Goal: Information Seeking & Learning: Understand process/instructions

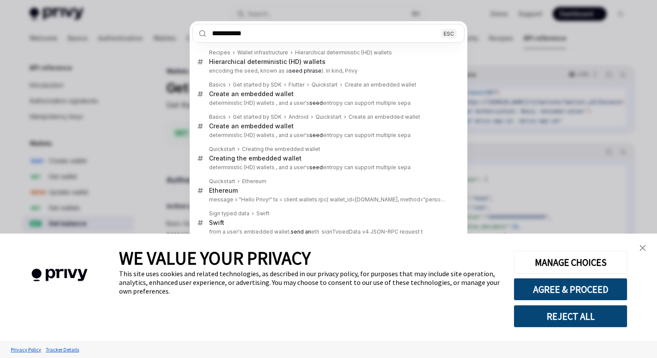
click at [230, 34] on input "**********" at bounding box center [329, 33] width 272 height 19
type input "******"
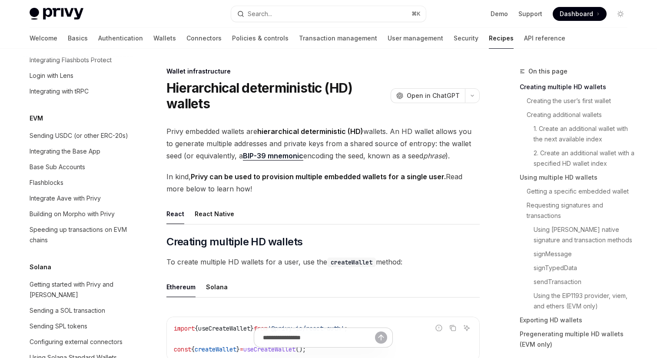
scroll to position [26, 0]
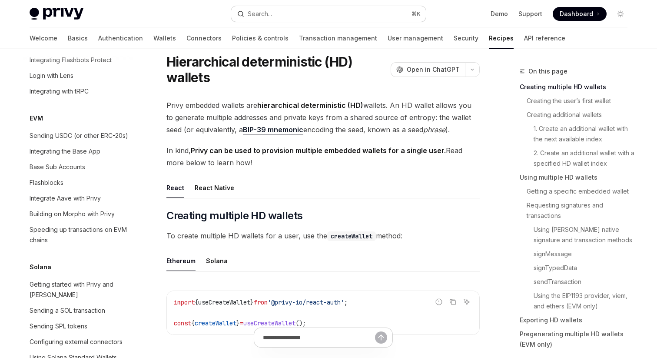
click at [260, 13] on div "Search..." at bounding box center [260, 14] width 24 height 10
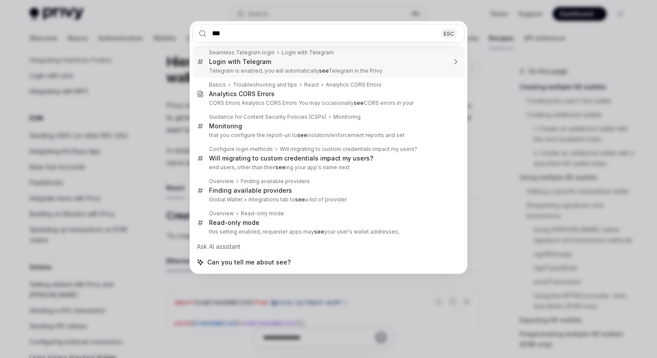
type input "****"
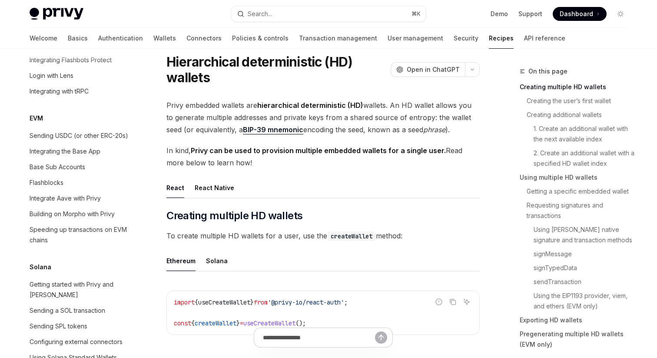
type textarea "*"
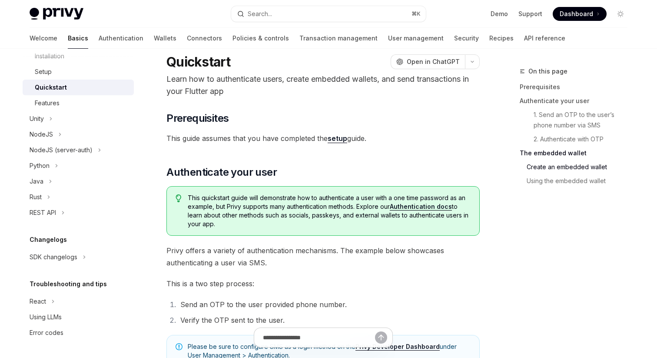
scroll to position [199, 0]
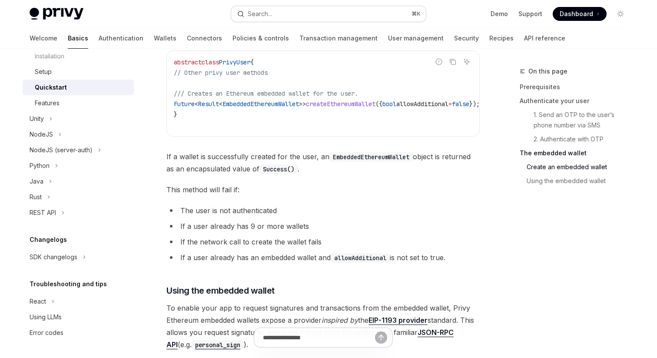
click at [267, 11] on div "Search..." at bounding box center [260, 14] width 24 height 10
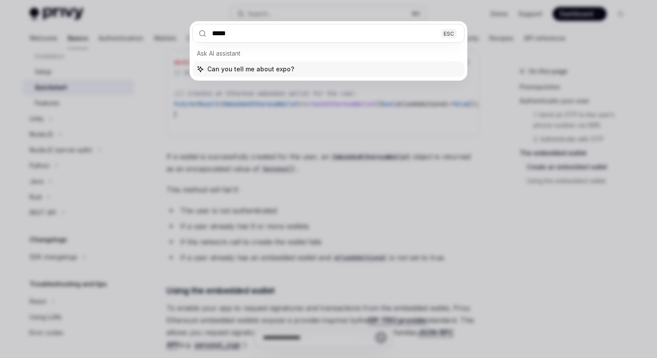
type input "******"
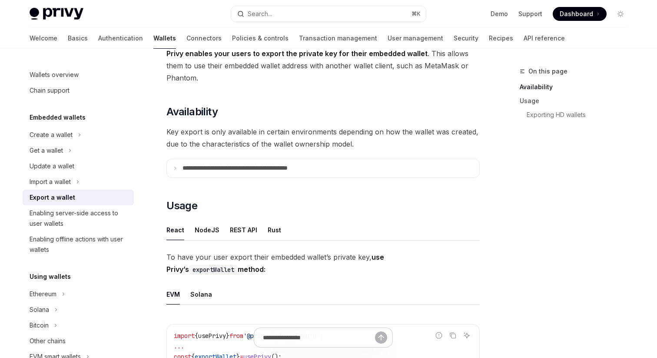
scroll to position [63, 0]
click at [175, 167] on icon at bounding box center [175, 167] width 4 height 4
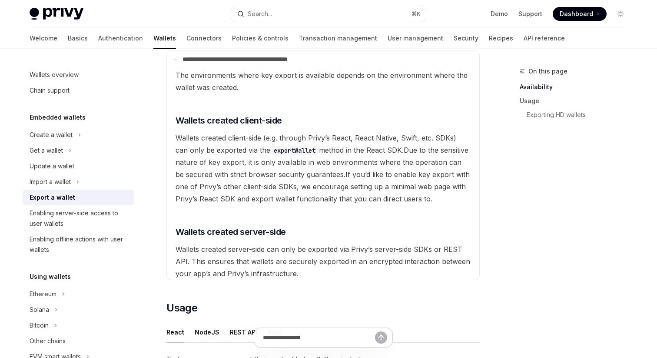
scroll to position [173, 0]
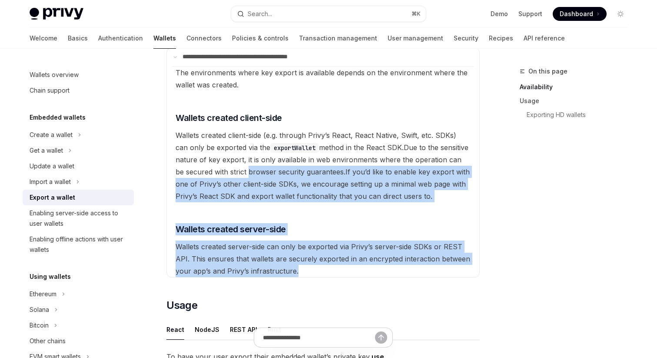
drag, startPoint x: 304, startPoint y: 270, endPoint x: 238, endPoint y: 165, distance: 124.2
click at [238, 165] on available\ "The environments where key export is available depends on the environment where…" at bounding box center [323, 171] width 302 height 211
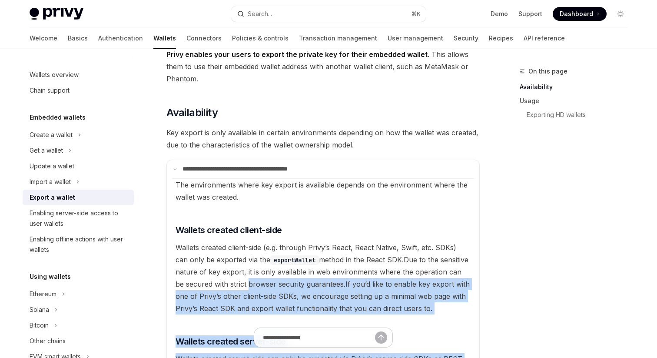
scroll to position [43, 0]
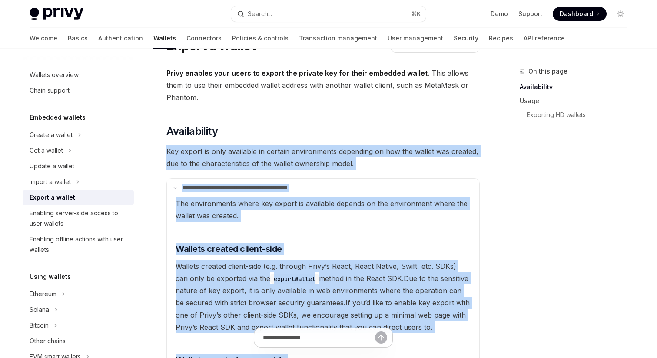
click at [169, 153] on span "Key export is only available in certain environments depending on how the walle…" at bounding box center [322, 157] width 313 height 24
copy div "**********"
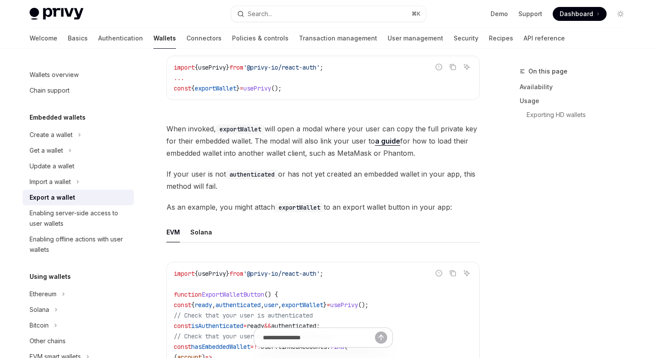
scroll to position [527, 0]
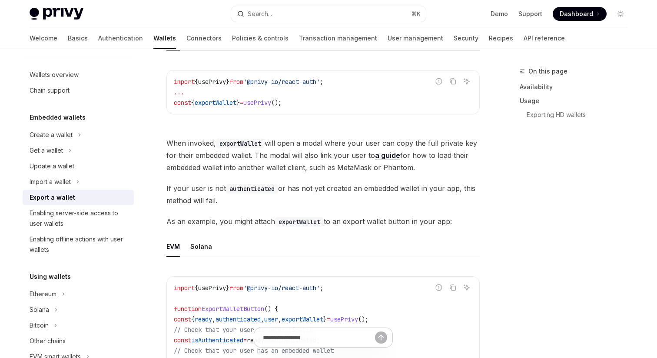
drag, startPoint x: 165, startPoint y: 140, endPoint x: 461, endPoint y: 224, distance: 307.7
click at [461, 224] on div "**********" at bounding box center [242, 247] width 480 height 1416
copy div "When invoked, exportWallet will open a modal where your user can copy the full …"
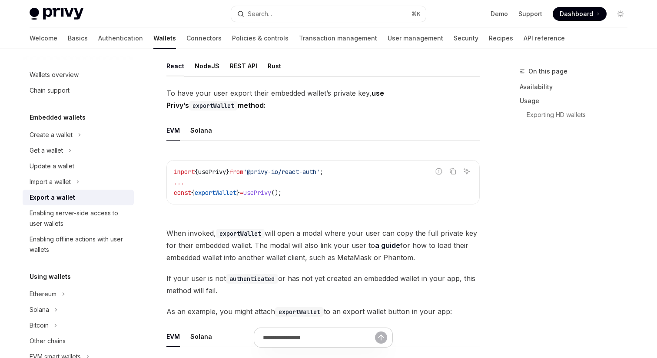
scroll to position [373, 0]
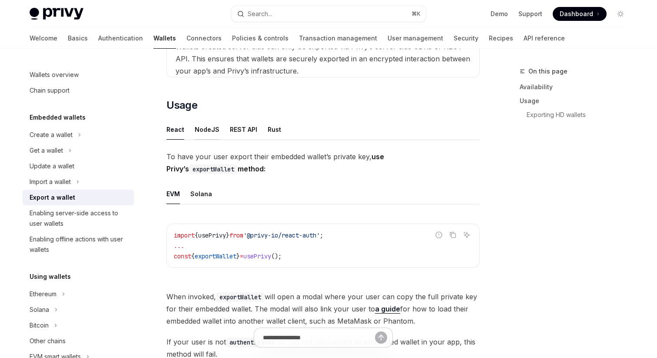
click at [206, 129] on div "NodeJS" at bounding box center [207, 129] width 25 height 20
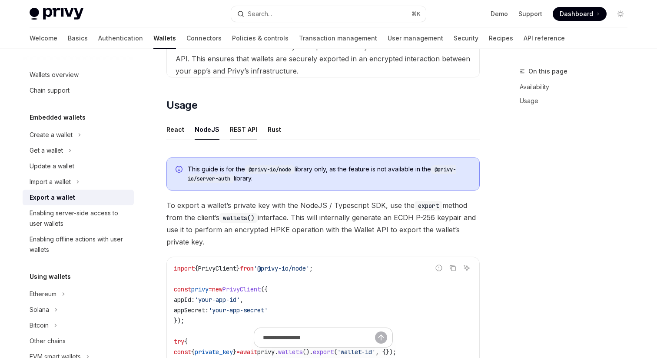
click at [234, 129] on div "REST API" at bounding box center [243, 129] width 27 height 20
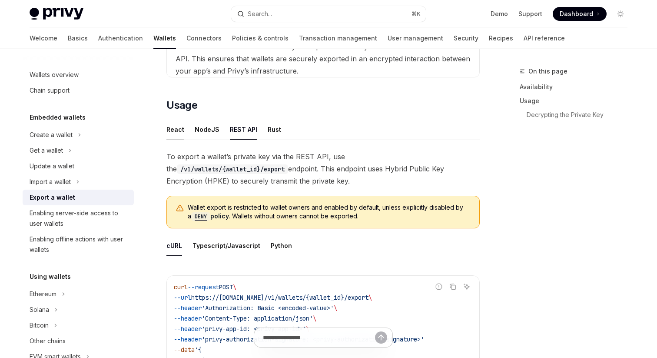
click at [172, 132] on div "React" at bounding box center [175, 129] width 18 height 20
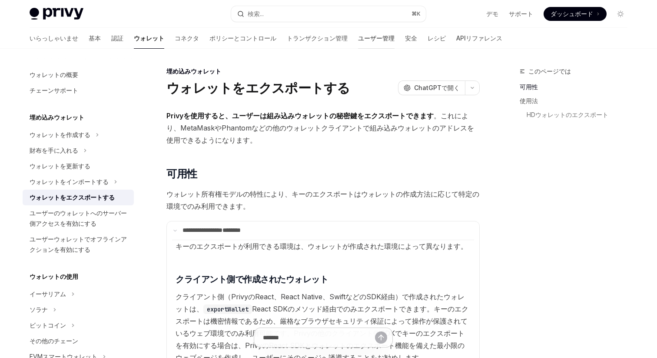
click at [358, 40] on font "ユーザー管理" at bounding box center [376, 37] width 37 height 7
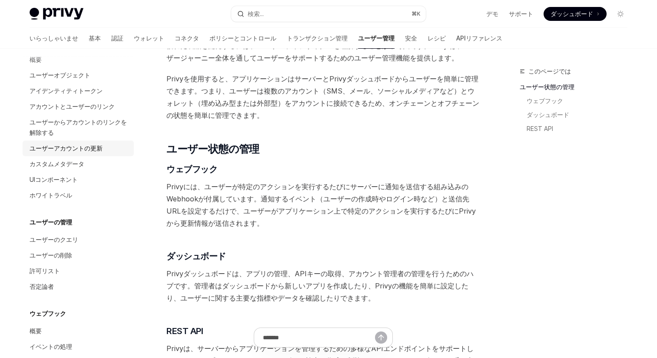
scroll to position [166, 0]
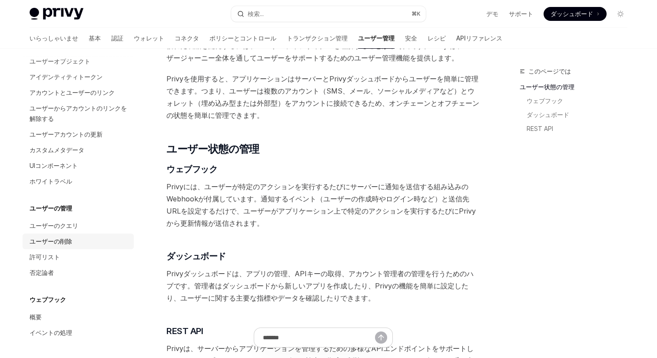
click at [70, 243] on font "ユーザーの削除" at bounding box center [51, 240] width 43 height 7
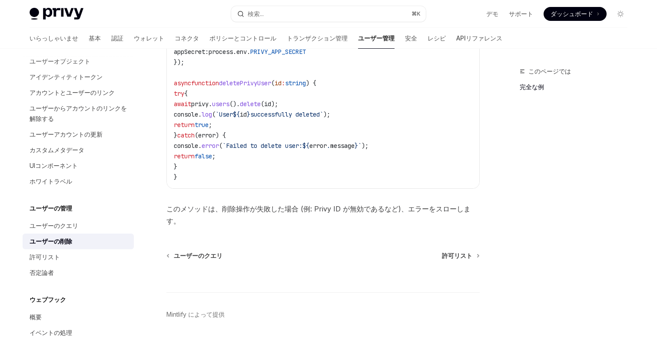
scroll to position [361, 0]
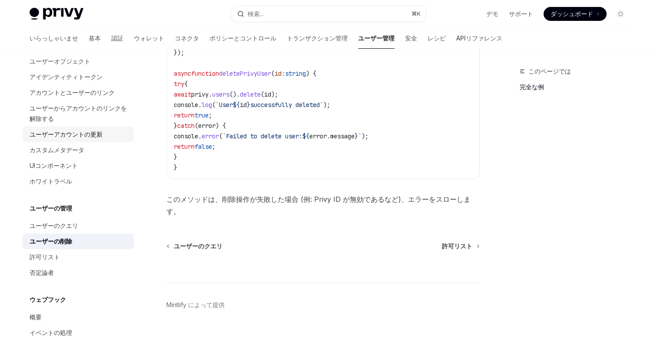
click at [51, 133] on font "ユーザーアカウントの更新" at bounding box center [66, 133] width 73 height 7
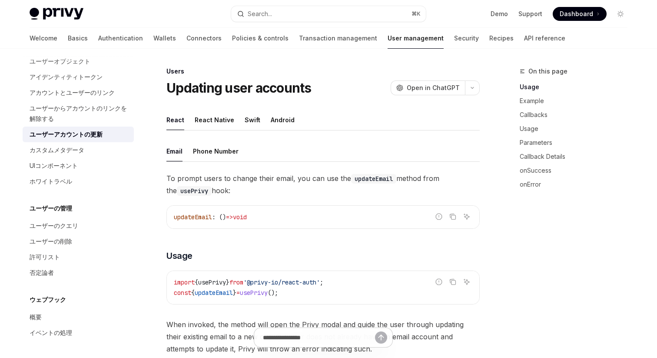
type textarea "*"
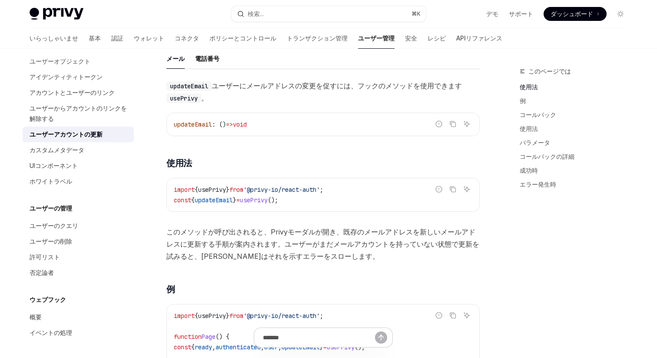
scroll to position [96, 0]
